Goal: Find contact information: Find contact information

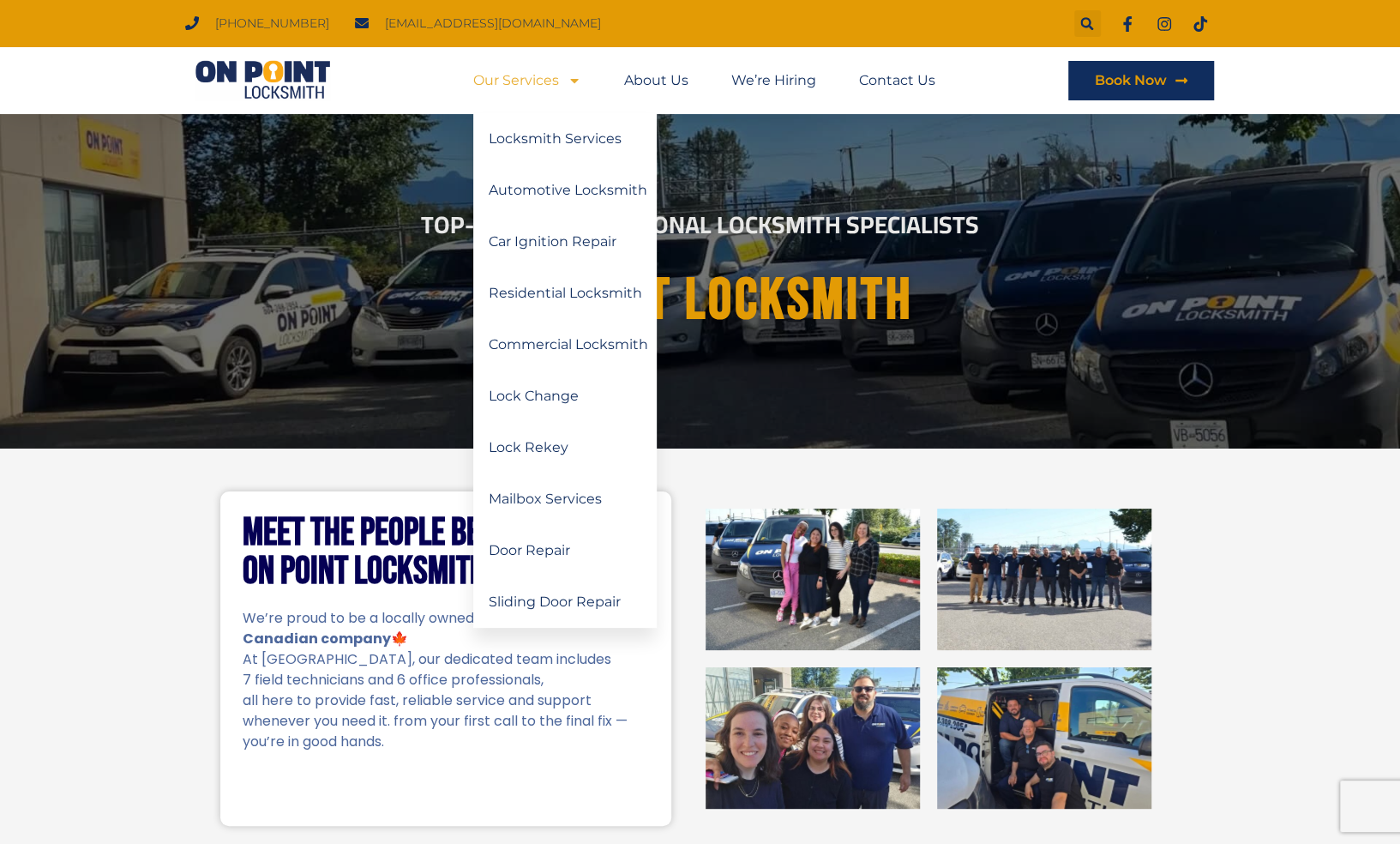
click at [578, 81] on icon "Menu" at bounding box center [574, 80] width 14 height 14
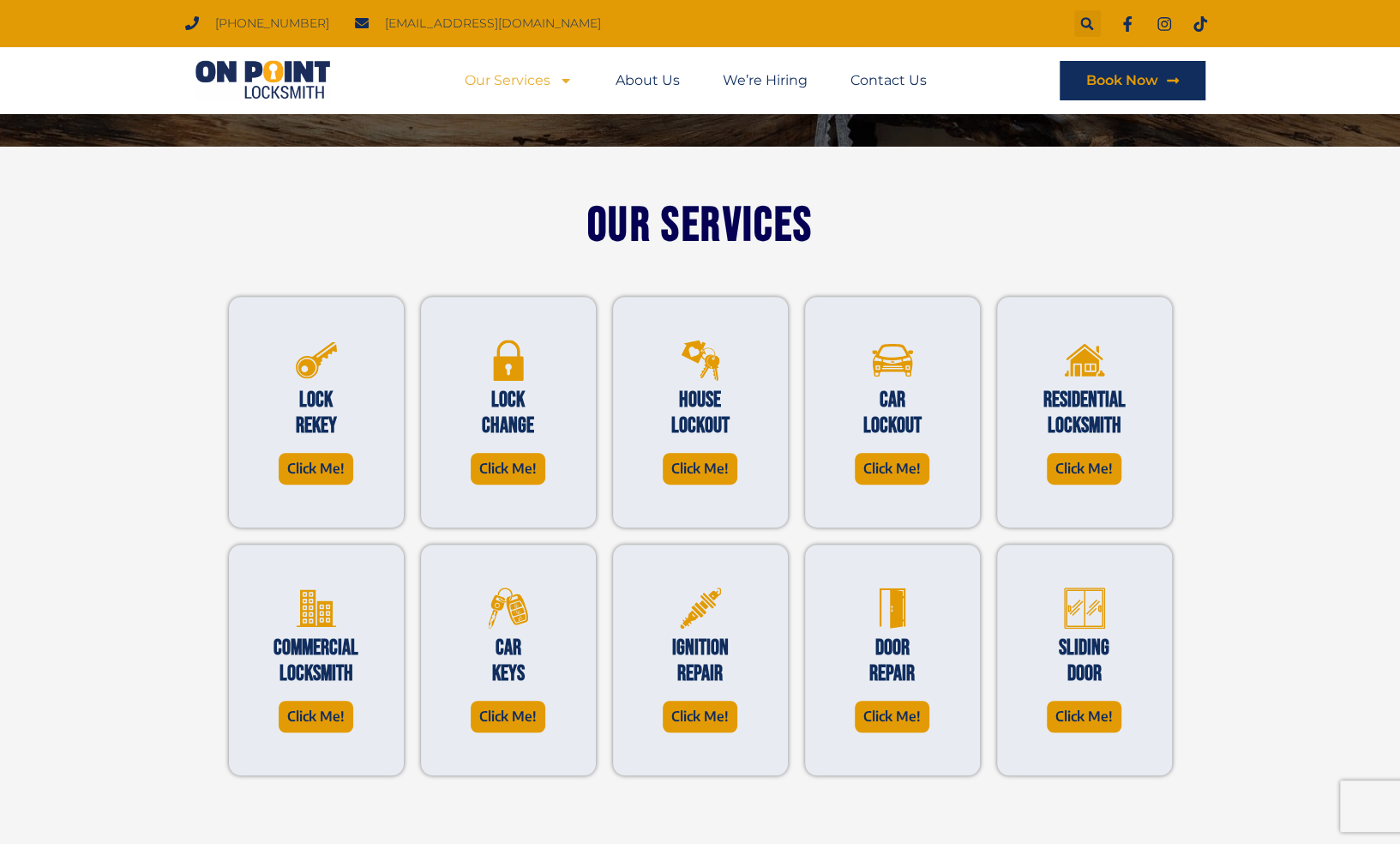
scroll to position [343, 0]
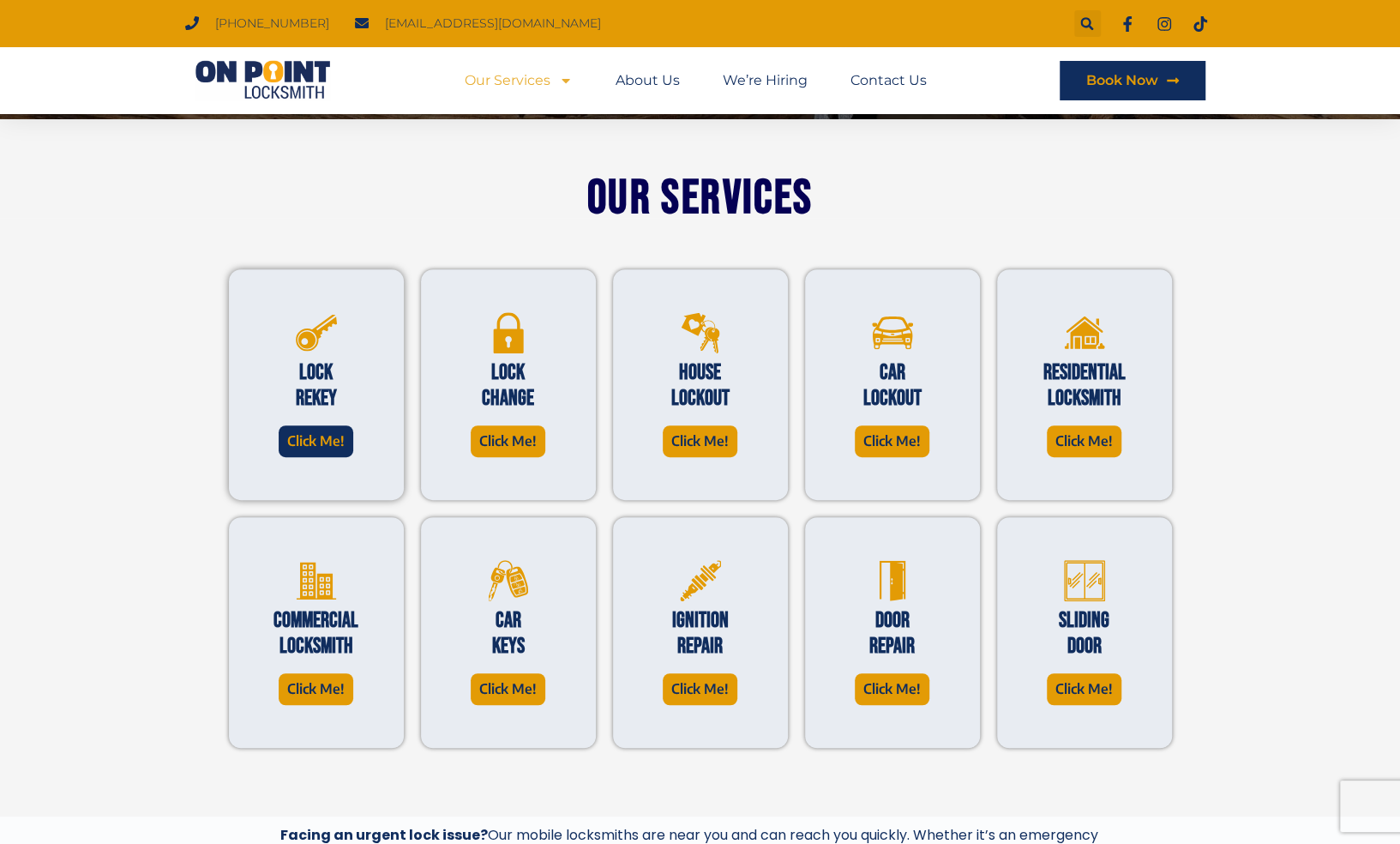
click at [307, 445] on span "Click Me!" at bounding box center [316, 441] width 58 height 23
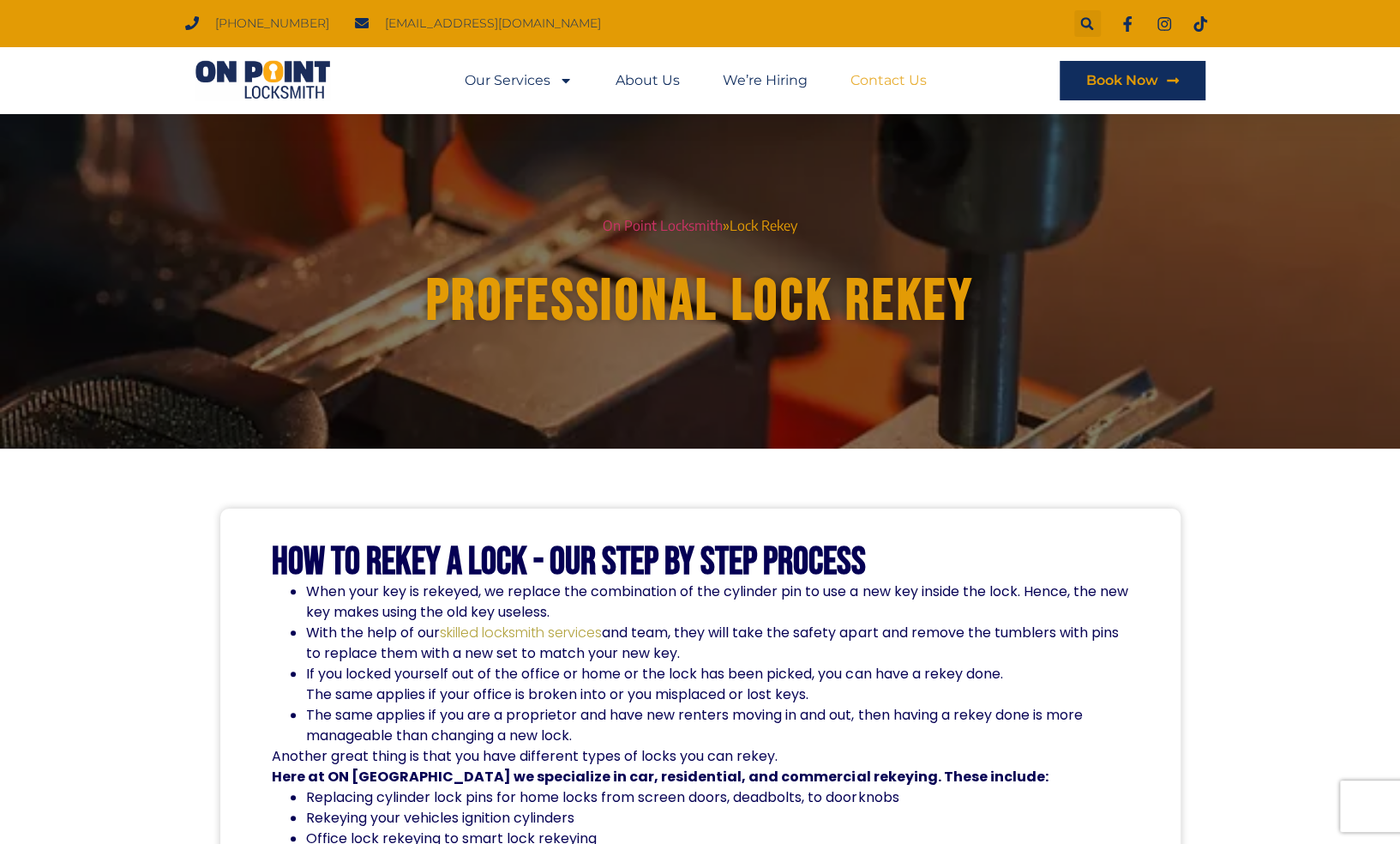
click at [868, 84] on link "Contact Us" at bounding box center [888, 80] width 76 height 39
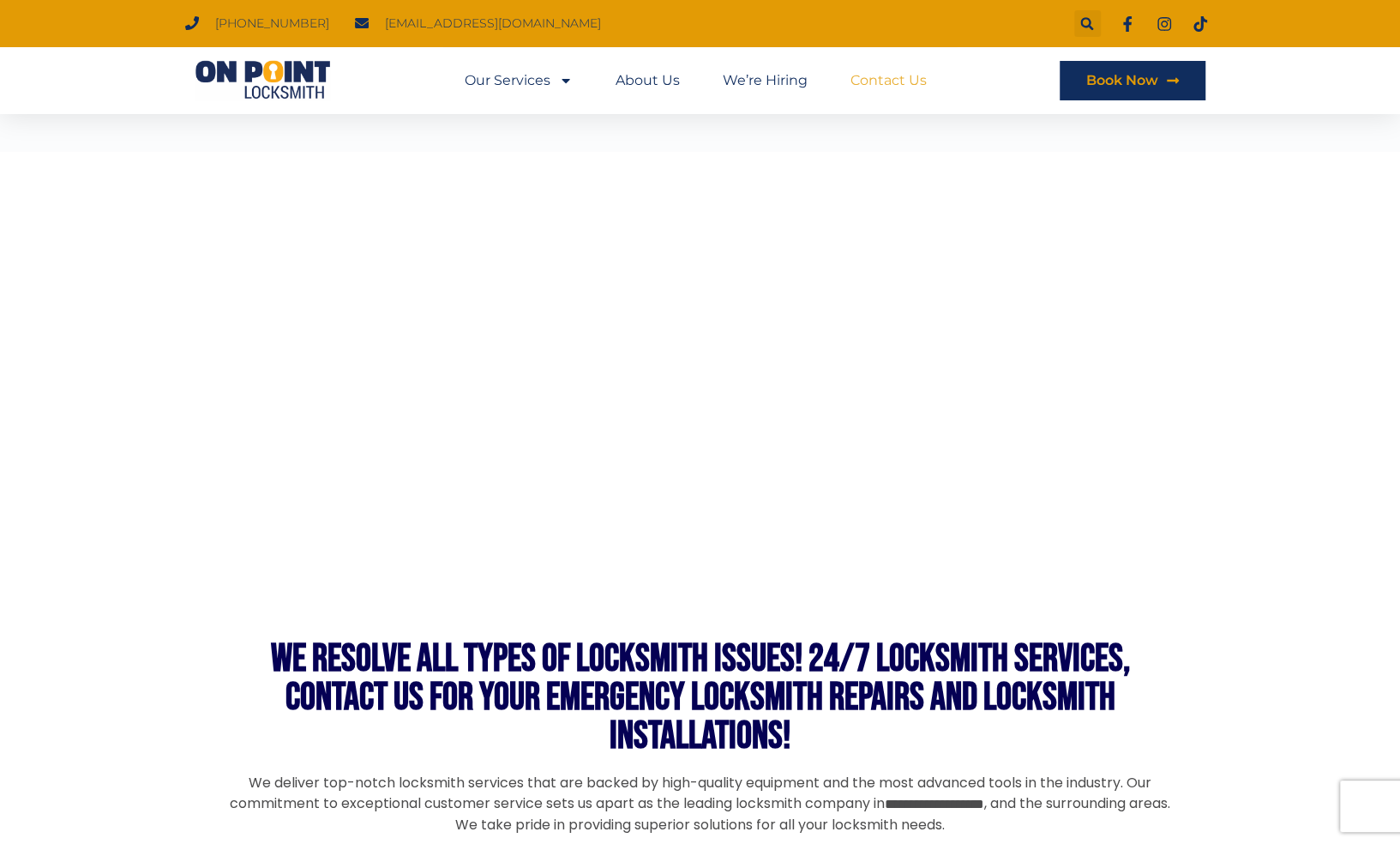
scroll to position [857, 0]
